Goal: Task Accomplishment & Management: Manage account settings

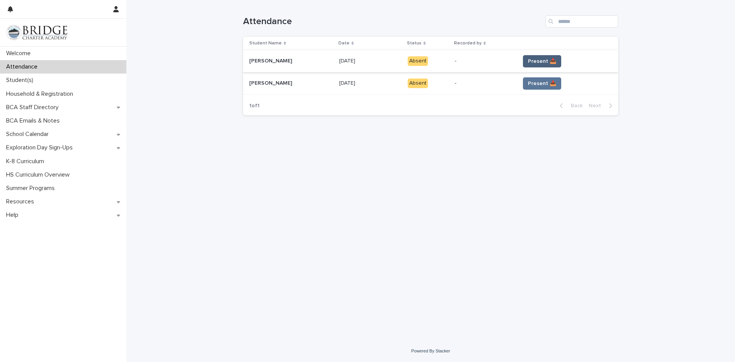
click at [528, 60] on span "Present 📥" at bounding box center [542, 61] width 28 height 8
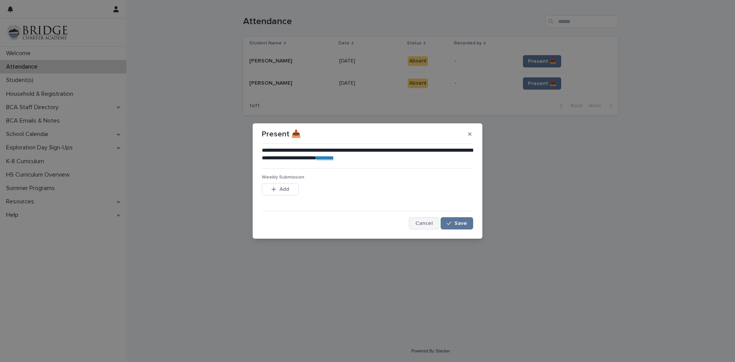
click at [427, 223] on span "Cancel" at bounding box center [423, 223] width 17 height 5
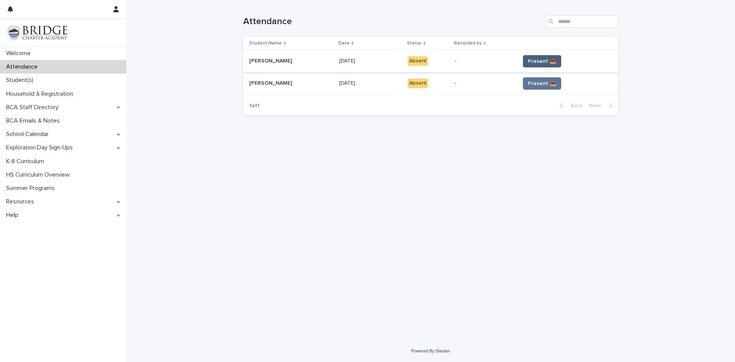
click at [528, 62] on span "Present 📥" at bounding box center [542, 61] width 28 height 8
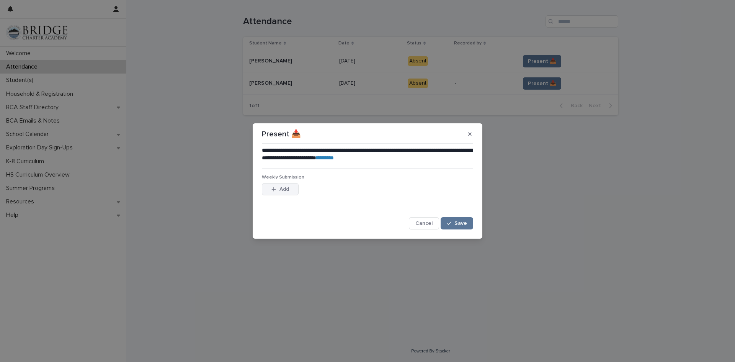
click at [277, 187] on div "button" at bounding box center [275, 188] width 8 height 5
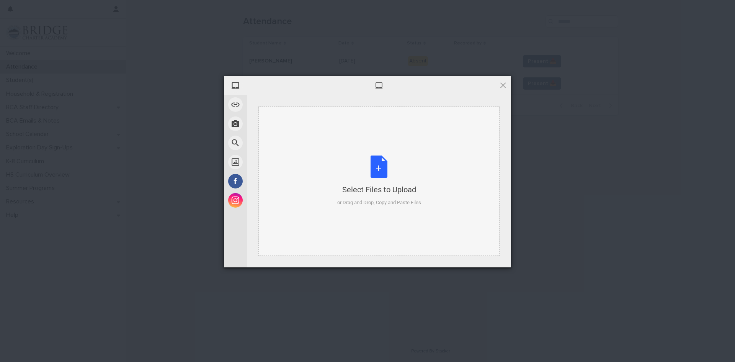
click at [380, 170] on div "Select Files to Upload or Drag and Drop, Copy and Paste Files" at bounding box center [379, 180] width 84 height 51
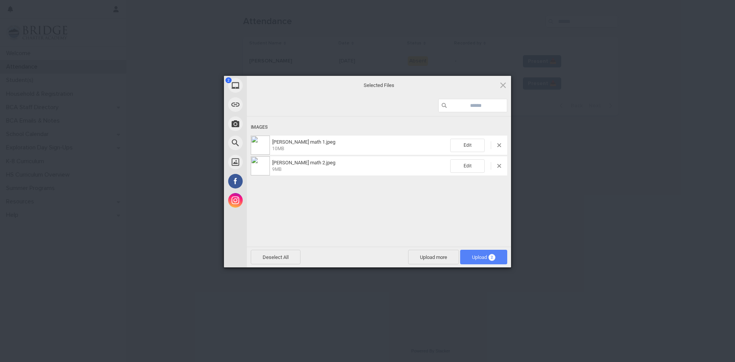
click at [479, 256] on span "Upload 2" at bounding box center [483, 257] width 23 height 6
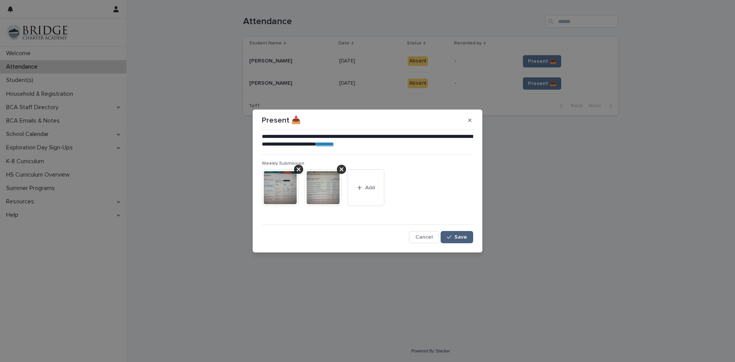
click at [461, 234] on button "Save" at bounding box center [457, 237] width 33 height 12
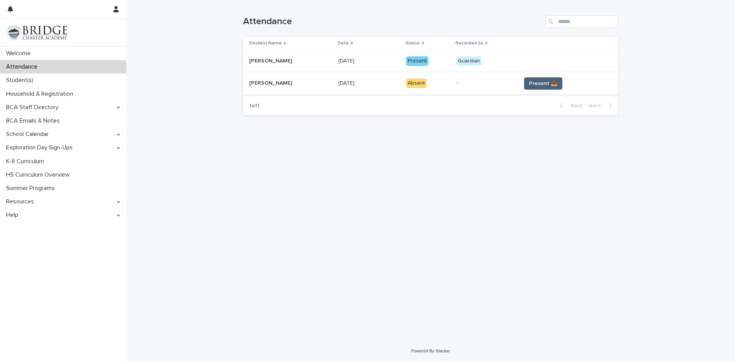
click at [536, 86] on span "Present 📥" at bounding box center [543, 84] width 28 height 8
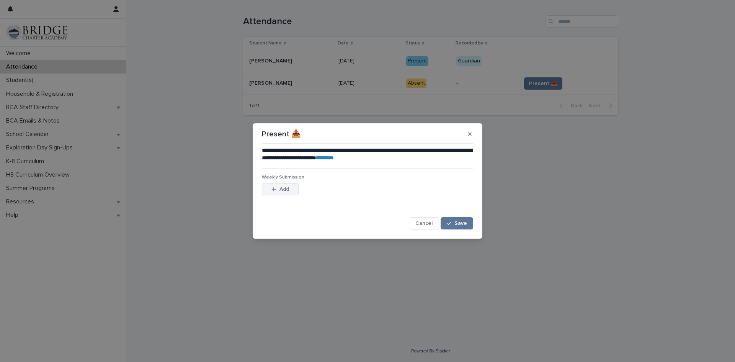
click at [280, 188] on span "Add" at bounding box center [284, 188] width 10 height 5
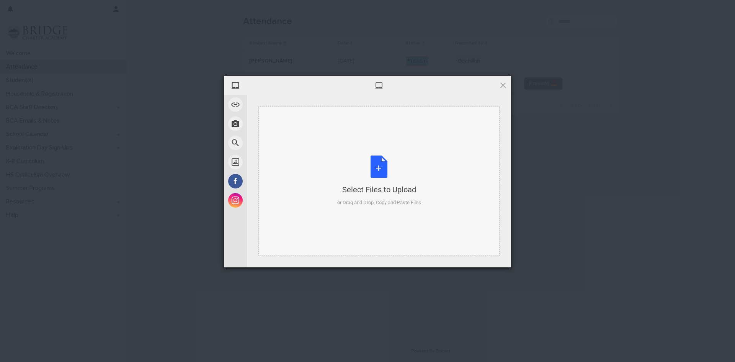
click at [381, 165] on div "Select Files to Upload or Drag and Drop, Copy and Paste Files" at bounding box center [379, 180] width 84 height 51
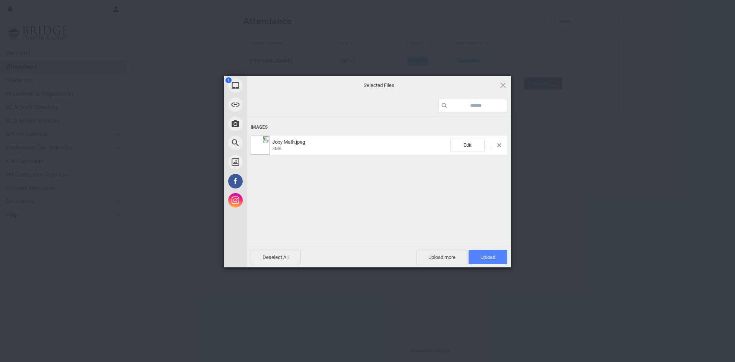
click at [487, 256] on span "Upload 1" at bounding box center [487, 257] width 15 height 6
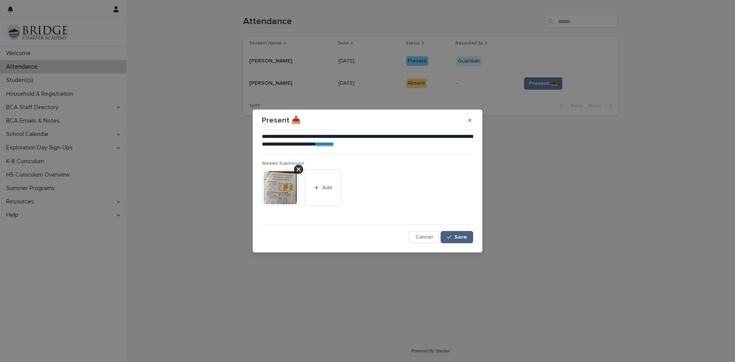
click at [462, 237] on span "Save" at bounding box center [460, 236] width 13 height 5
